Goal: Communication & Community: Ask a question

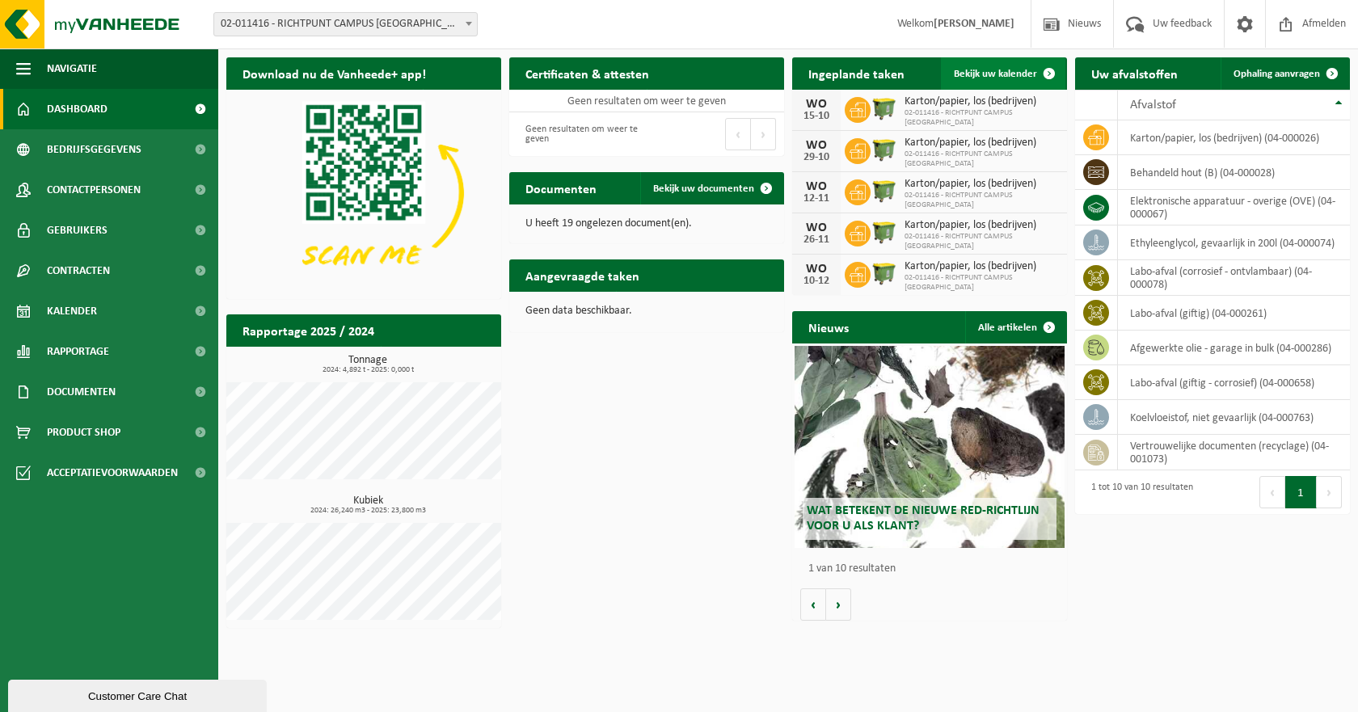
click at [1003, 74] on span "Bekijk uw kalender" at bounding box center [995, 74] width 83 height 11
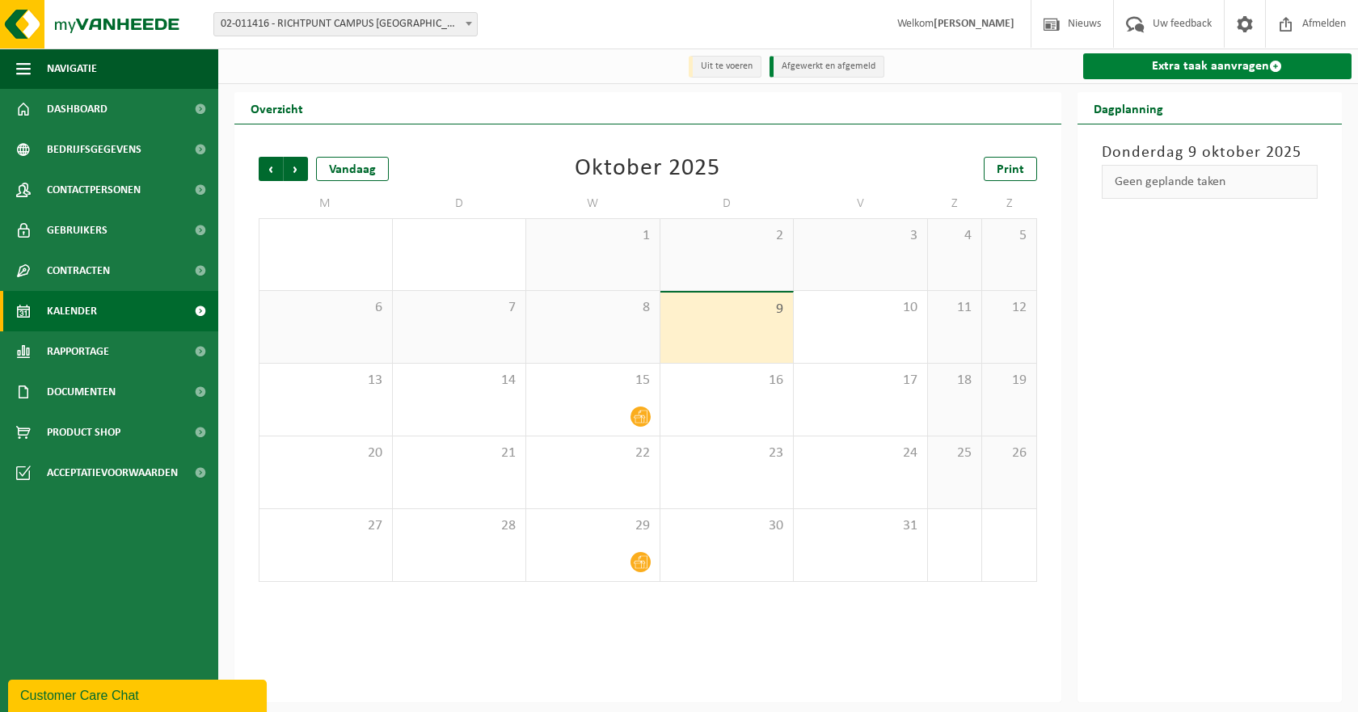
click at [1215, 68] on link "Extra taak aanvragen" at bounding box center [1217, 66] width 269 height 26
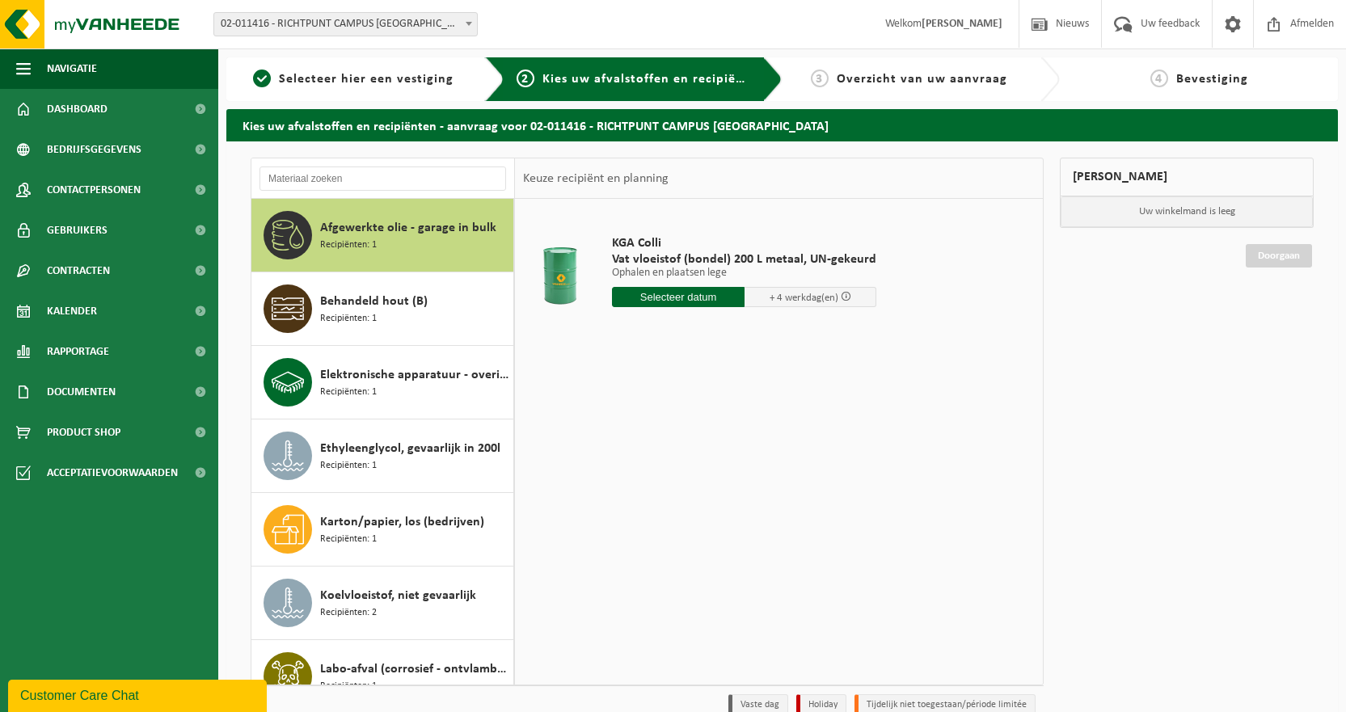
click at [91, 691] on div "Customer Care Chat" at bounding box center [137, 695] width 234 height 19
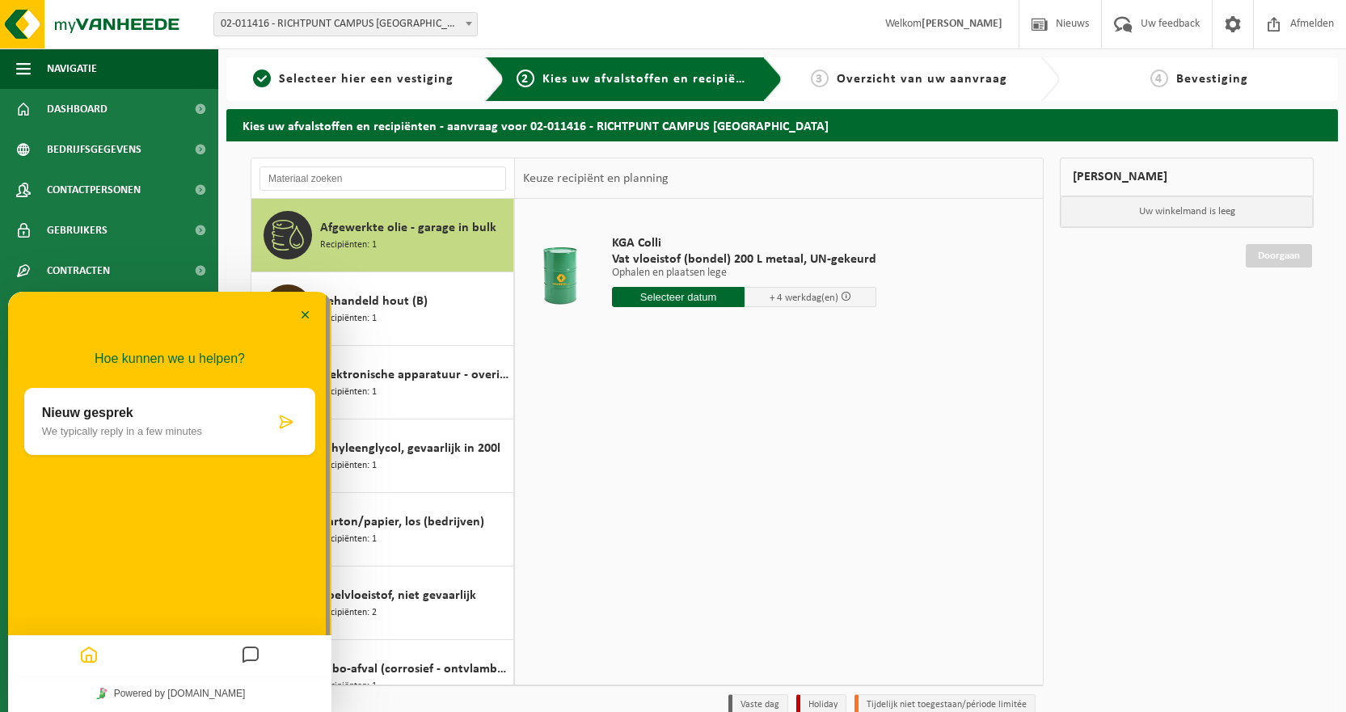
click at [154, 436] on p "We typically reply in a few minutes" at bounding box center [158, 431] width 233 height 12
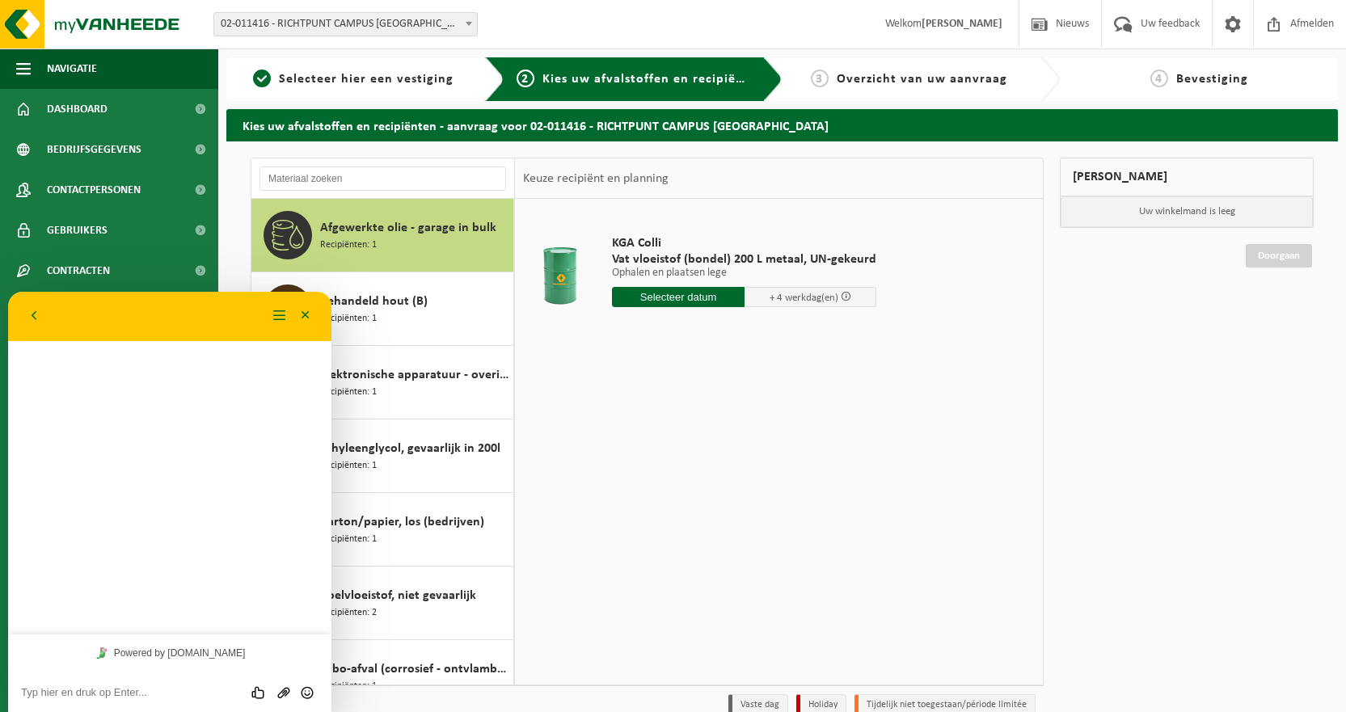
click at [87, 695] on textarea at bounding box center [170, 692] width 298 height 13
type textarea "Beste"
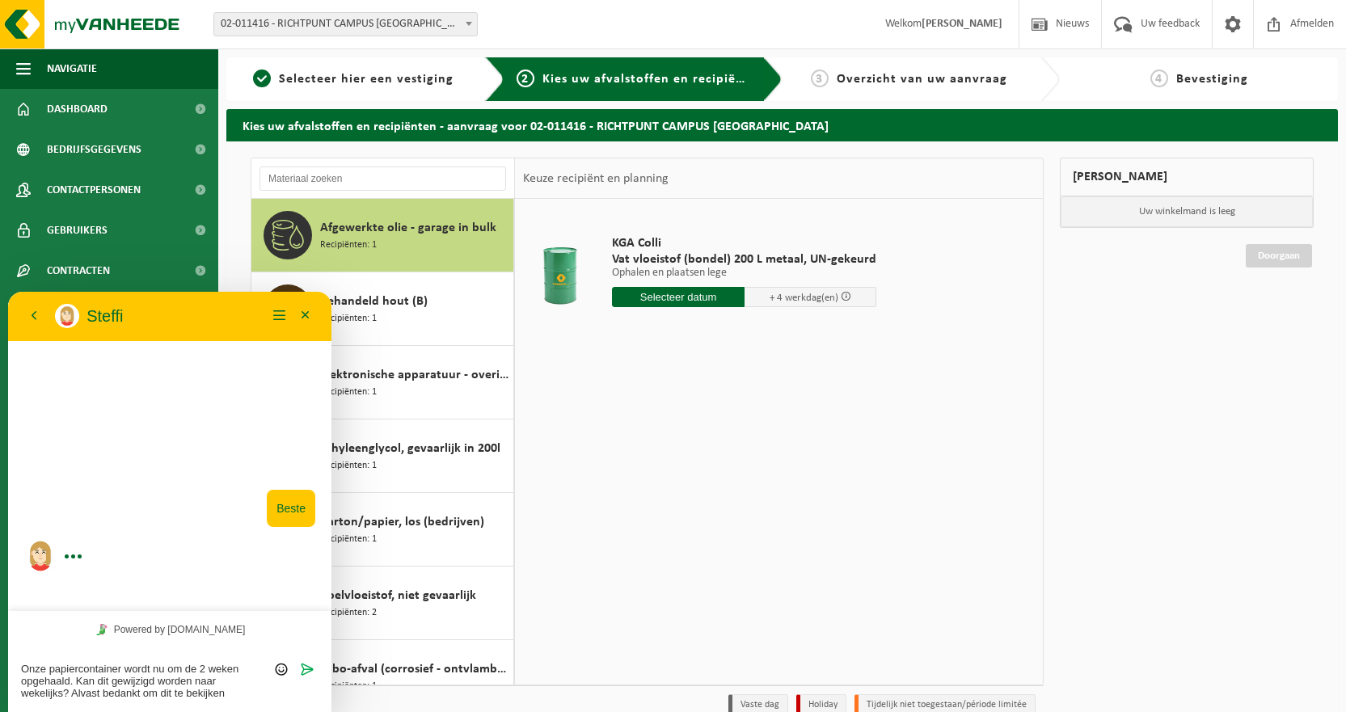
type textarea "Onze papiercontainer wordt nu om de 2 weken opgehaald. Kan dit gewijzigd worden…"
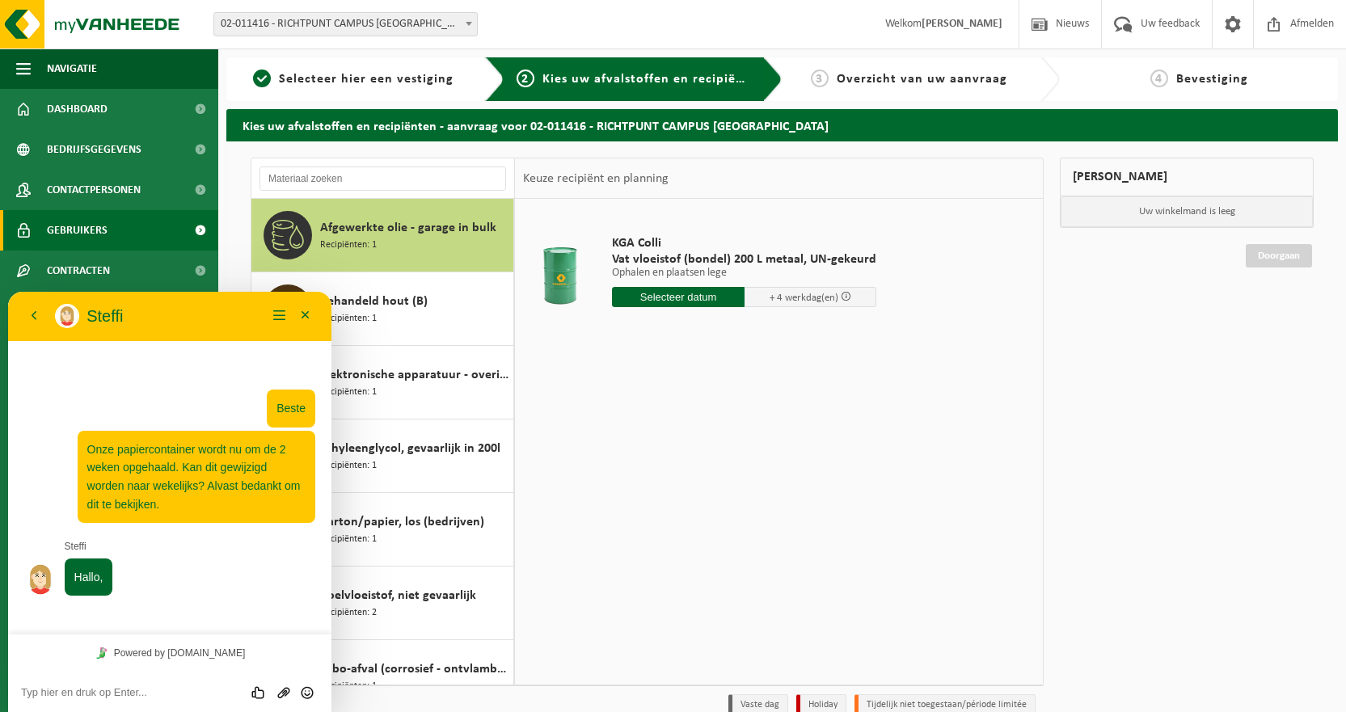
drag, startPoint x: 67, startPoint y: 112, endPoint x: 67, endPoint y: 210, distance: 98.6
click at [67, 112] on span "Dashboard" at bounding box center [77, 109] width 61 height 40
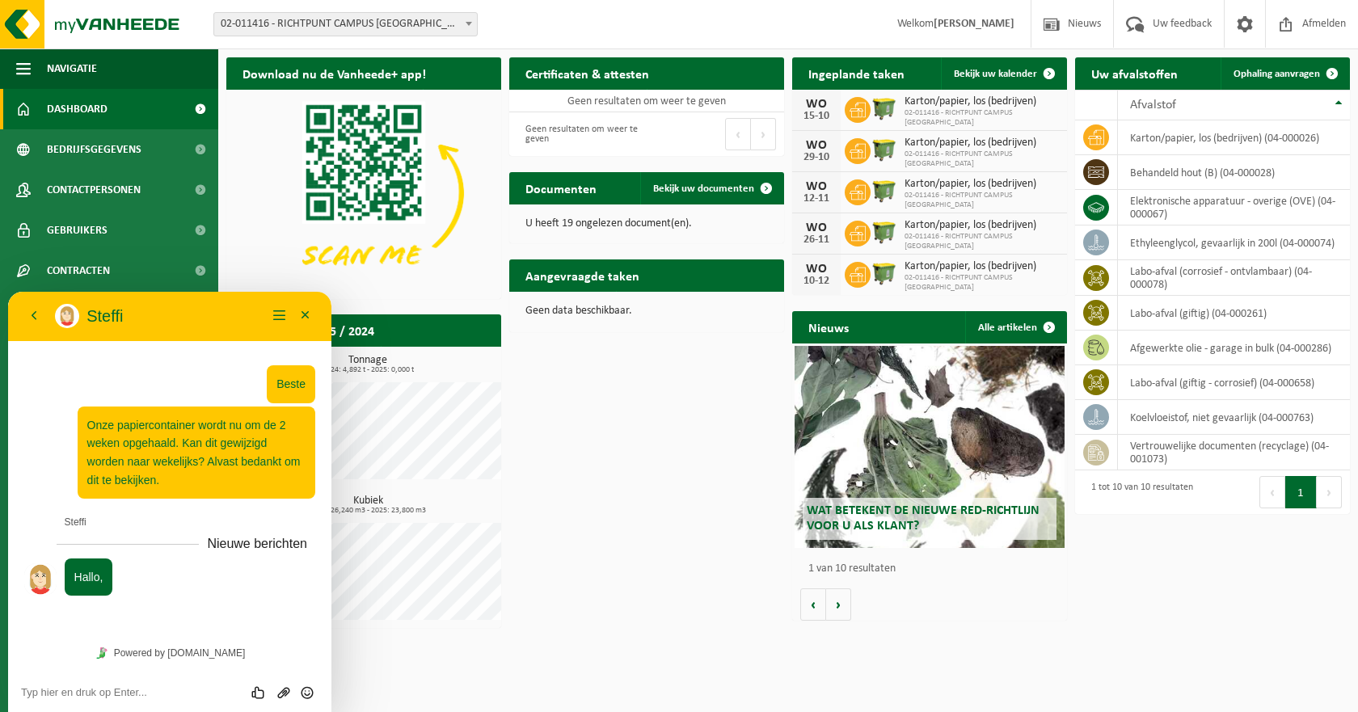
click at [115, 695] on textarea at bounding box center [170, 692] width 298 height 13
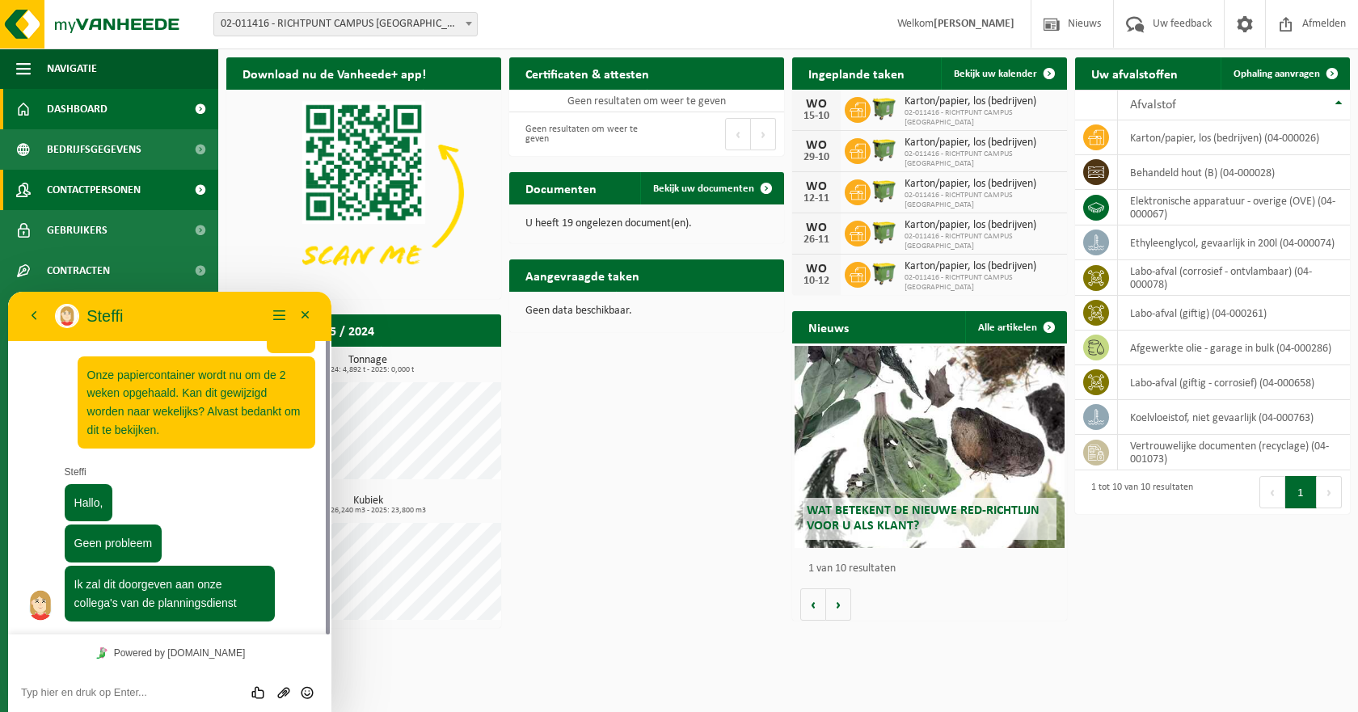
scroll to position [41, 0]
click at [179, 686] on div "Beoordeel deze chat Upload bestand Emoji invoeren" at bounding box center [170, 692] width 298 height 15
click at [108, 707] on div "Beoordeel deze chat Upload bestand Emoji invoeren" at bounding box center [169, 692] width 323 height 40
click at [116, 697] on textarea at bounding box center [170, 692] width 298 height 13
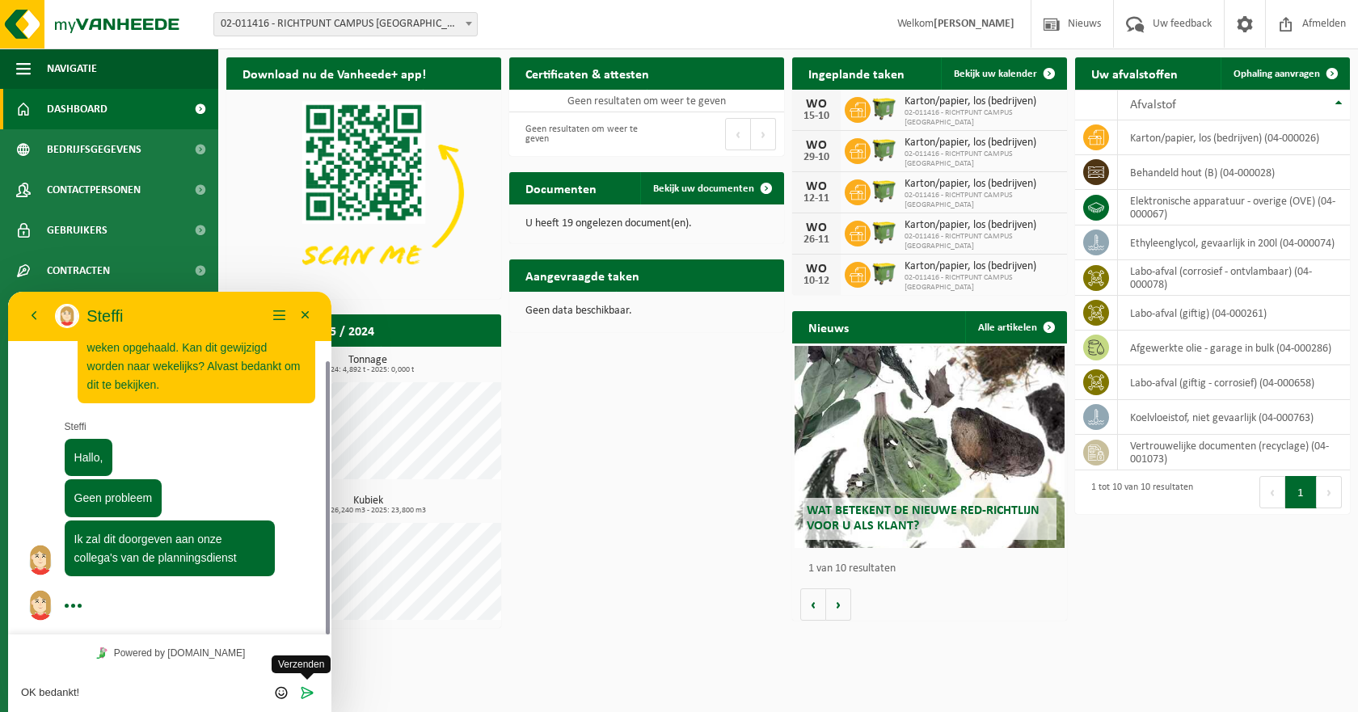
type textarea "OK bedankt!"
click at [307, 692] on icon "Verzenden" at bounding box center [307, 693] width 15 height 15
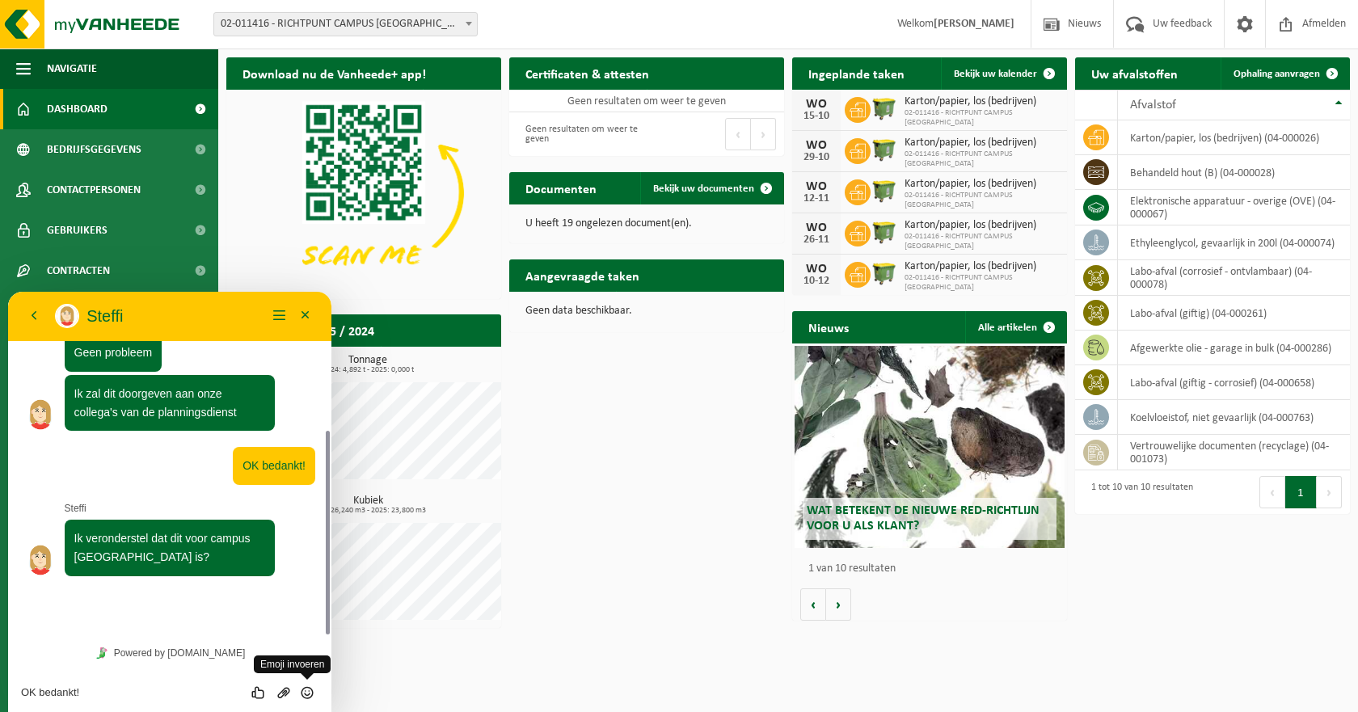
scroll to position [187, 0]
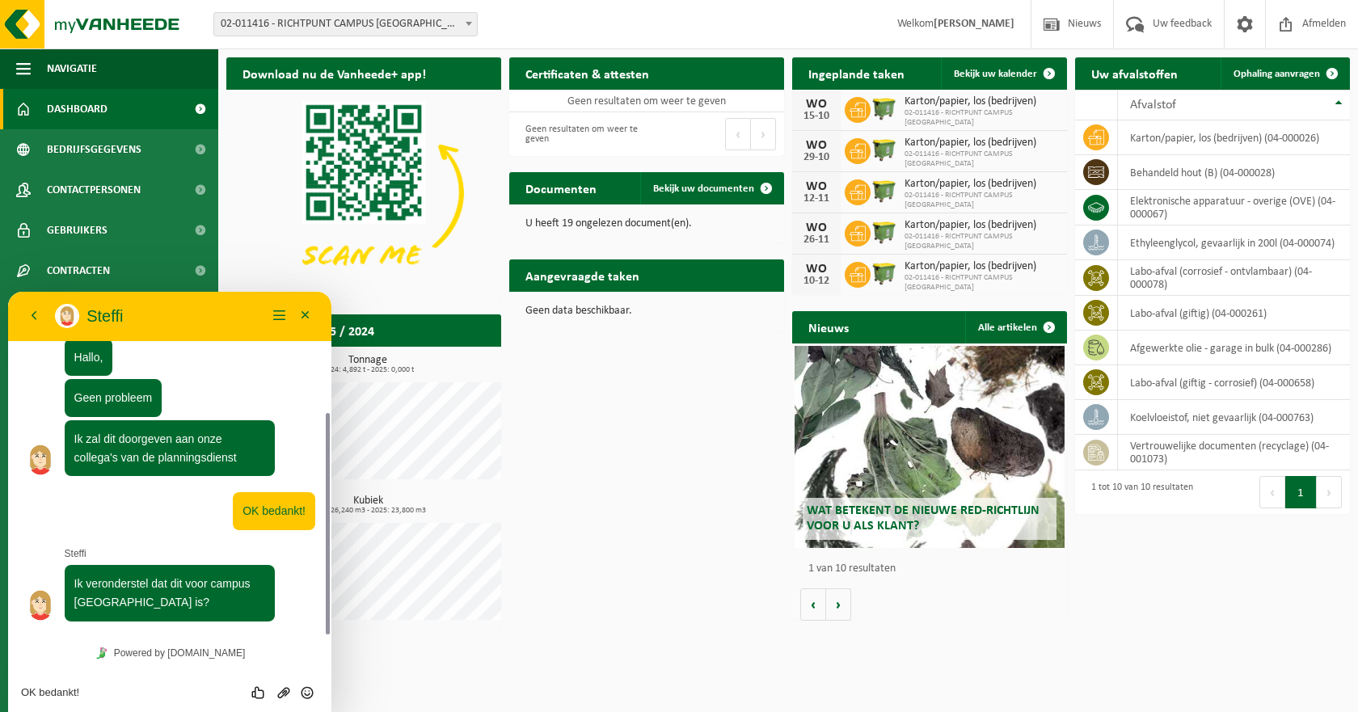
click at [96, 685] on div "OK bedankt! Beoordeel deze chat Upload bestand Emoji invoeren" at bounding box center [170, 692] width 298 height 15
click at [53, 690] on textarea "OK bedankt!" at bounding box center [170, 692] width 298 height 13
type textarea "Ja inderdaad"
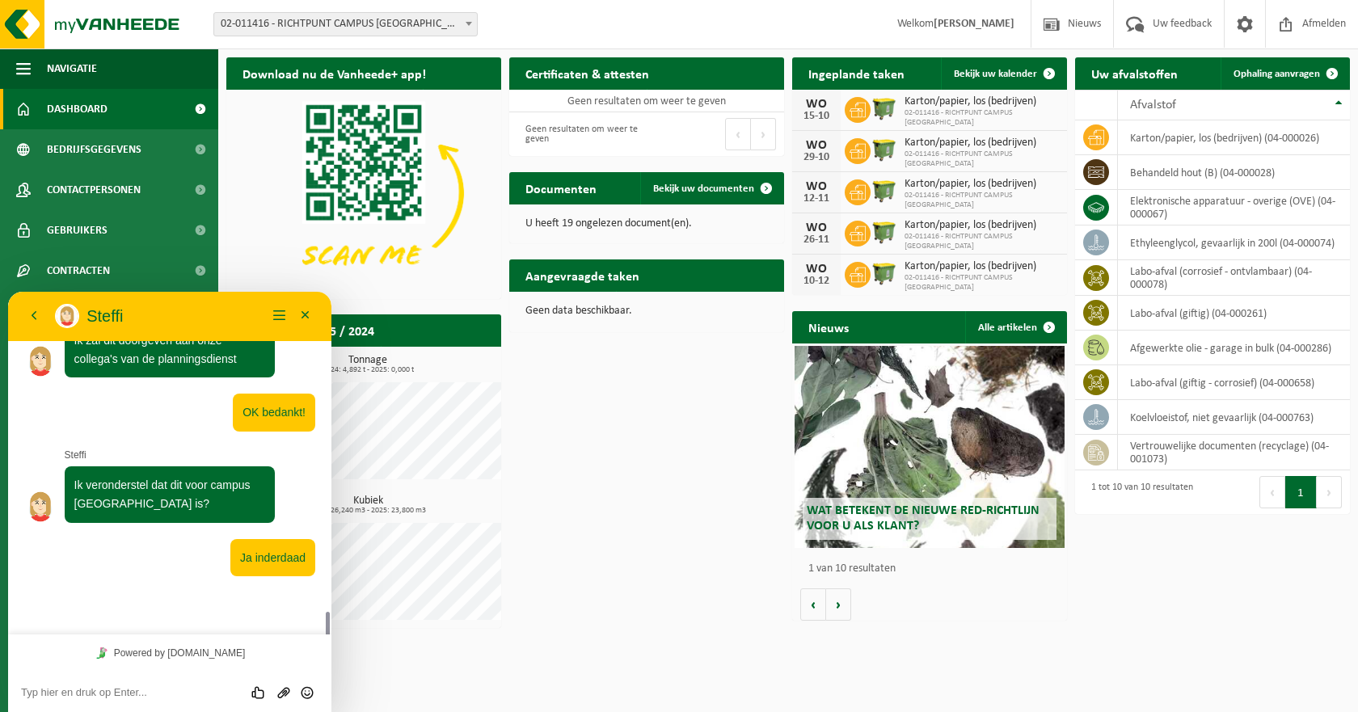
scroll to position [417, 0]
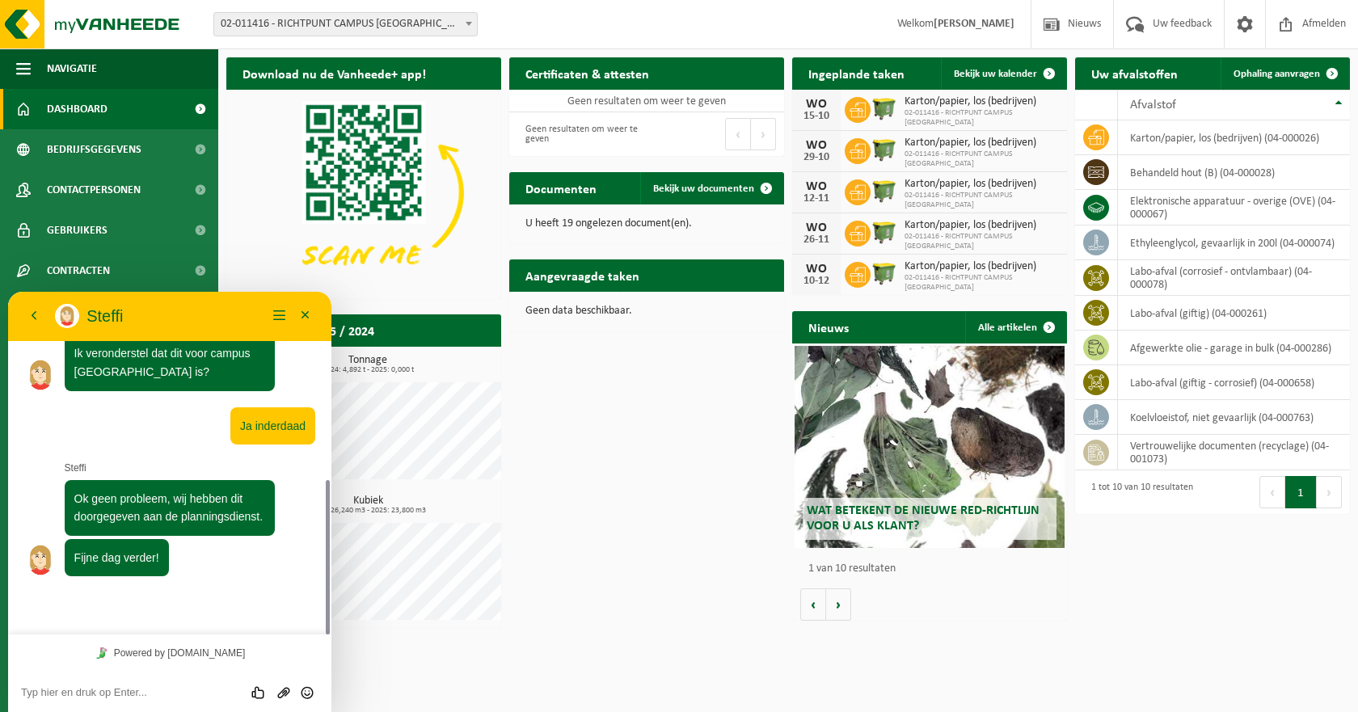
click at [116, 682] on div "Beoordeel deze chat Upload bestand Emoji invoeren" at bounding box center [169, 692] width 323 height 40
click at [112, 696] on textarea at bounding box center [170, 692] width 298 height 13
type textarea "Bedankt! Fijne ook."
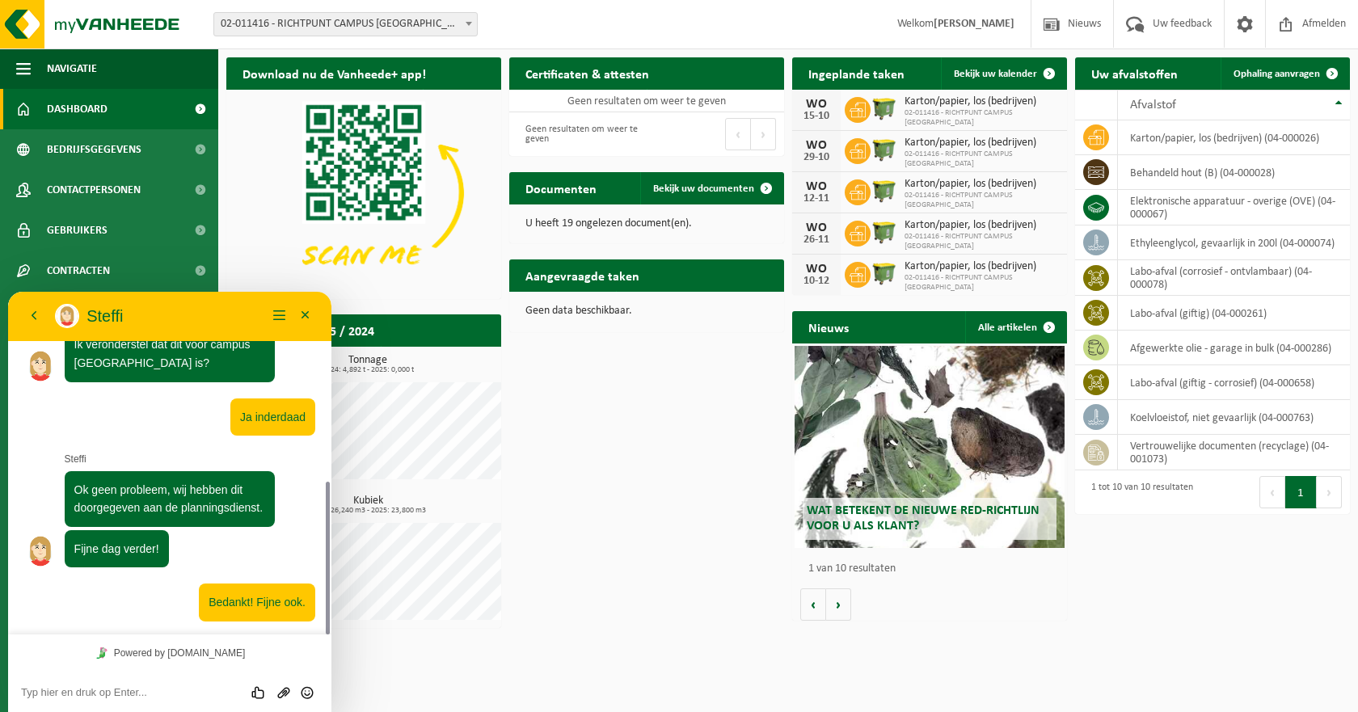
click at [111, 685] on div "Beoordeel deze chat Upload bestand Emoji invoeren" at bounding box center [170, 692] width 298 height 15
click at [121, 688] on textarea at bounding box center [170, 692] width 298 height 13
click at [306, 316] on button "Minimaliseer" at bounding box center [306, 316] width 26 height 24
